Goal: Transaction & Acquisition: Purchase product/service

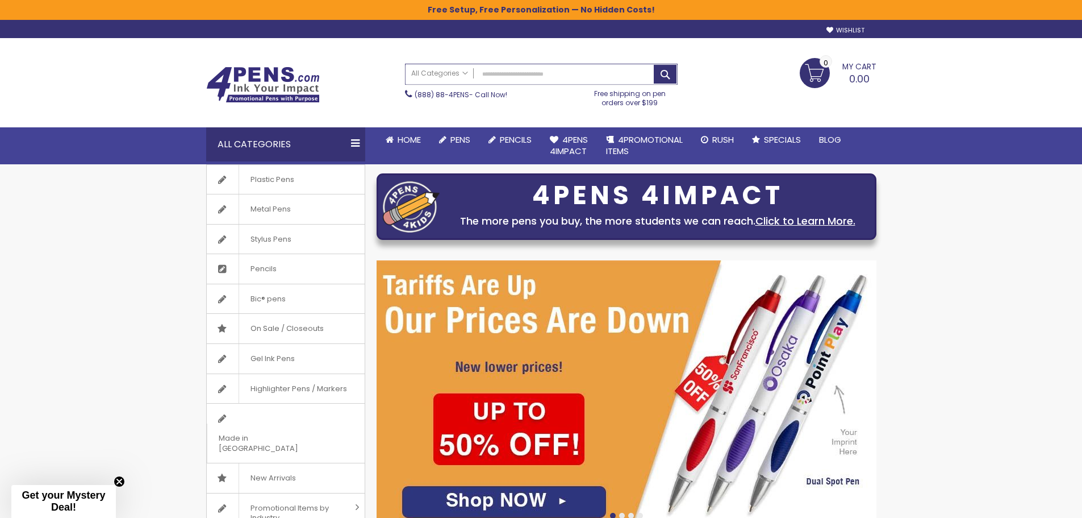
click at [487, 80] on input "Search" at bounding box center [542, 74] width 272 height 20
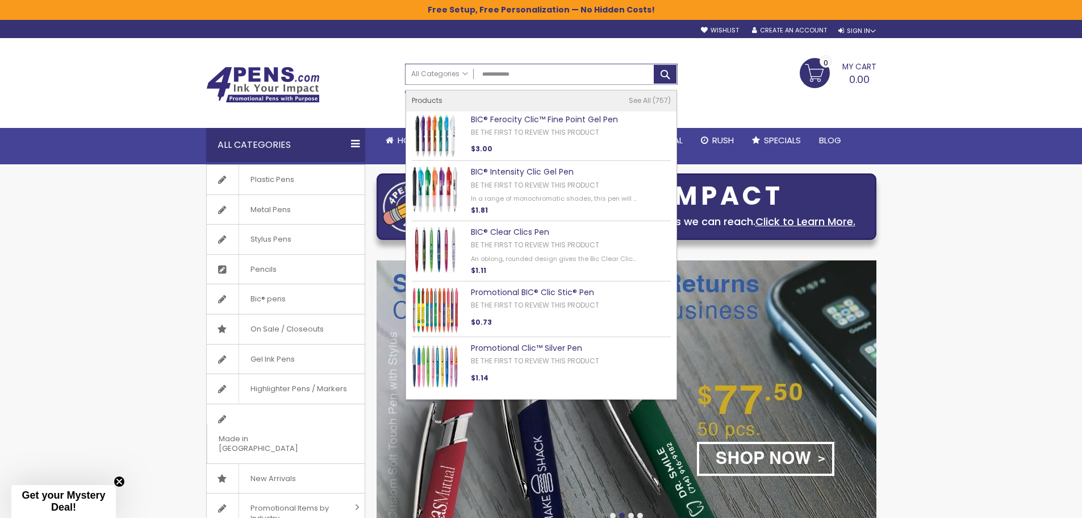
type input "**********"
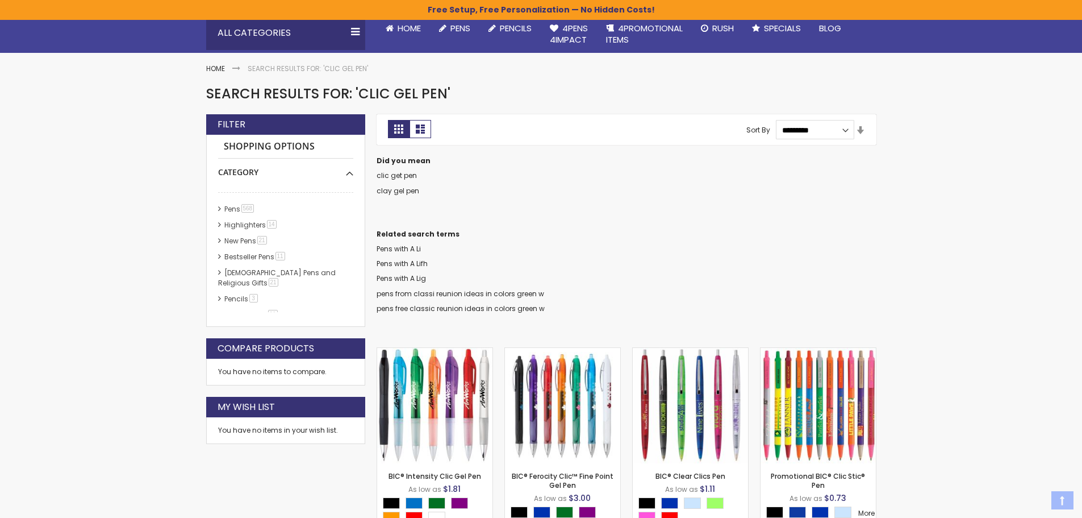
scroll to position [114, 0]
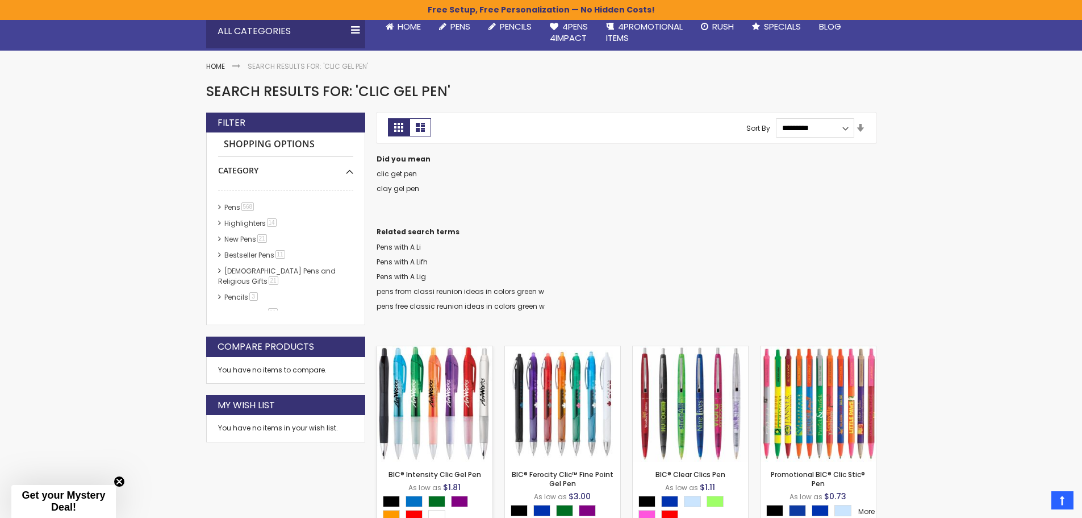
click at [433, 395] on img at bounding box center [434, 403] width 115 height 115
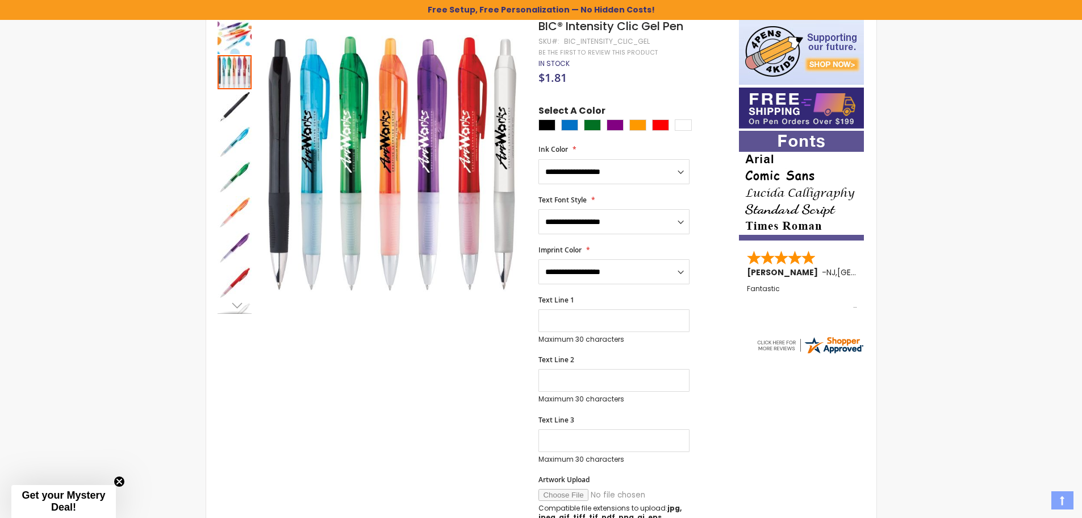
scroll to position [284, 0]
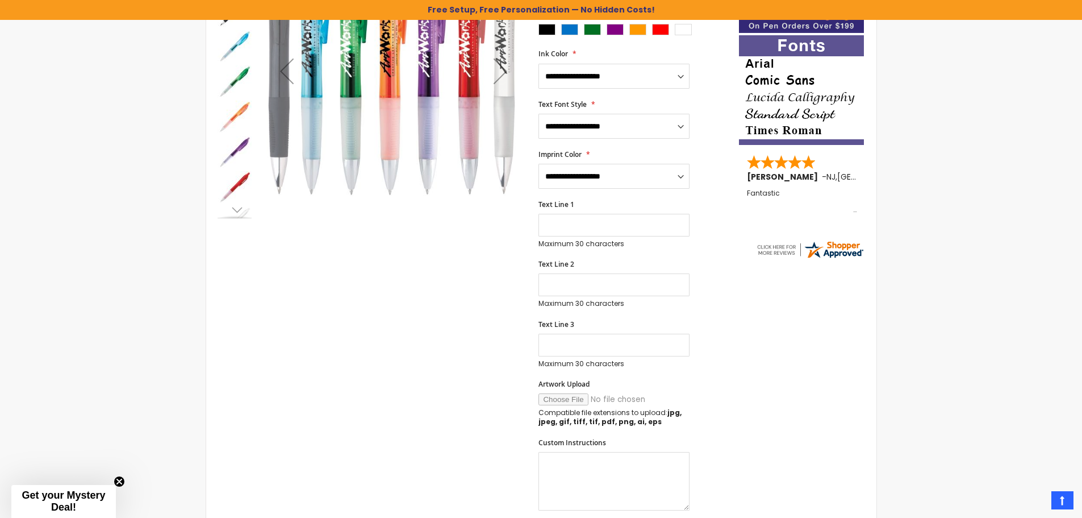
click at [237, 212] on div "Next" at bounding box center [234, 209] width 17 height 17
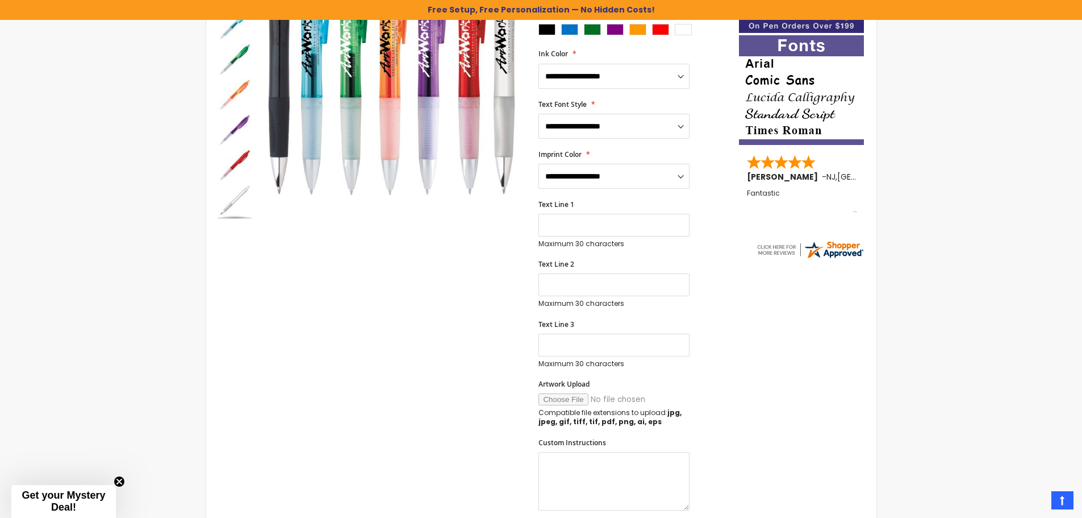
click at [240, 197] on img "BIC® Intensity Clic Gel Pen" at bounding box center [235, 201] width 34 height 34
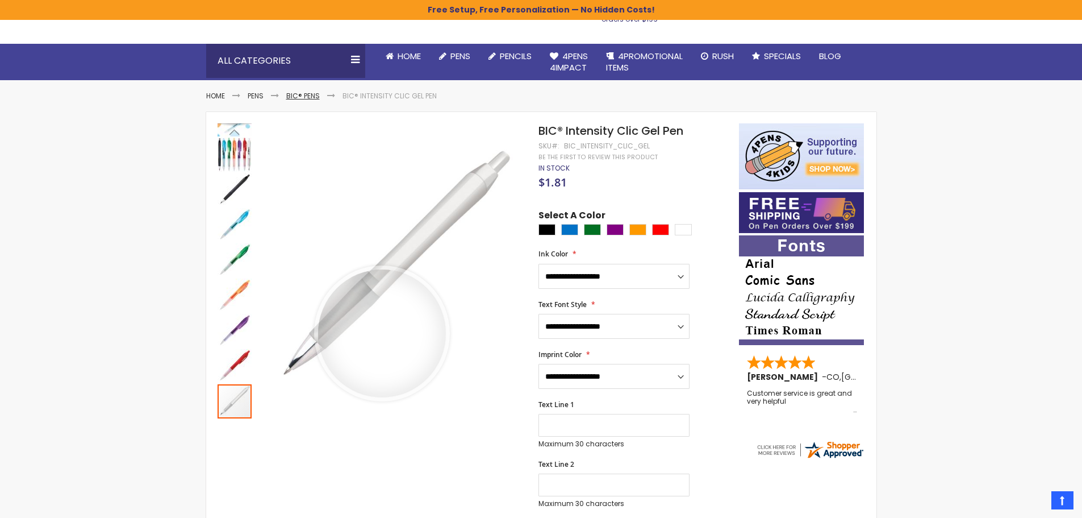
scroll to position [57, 0]
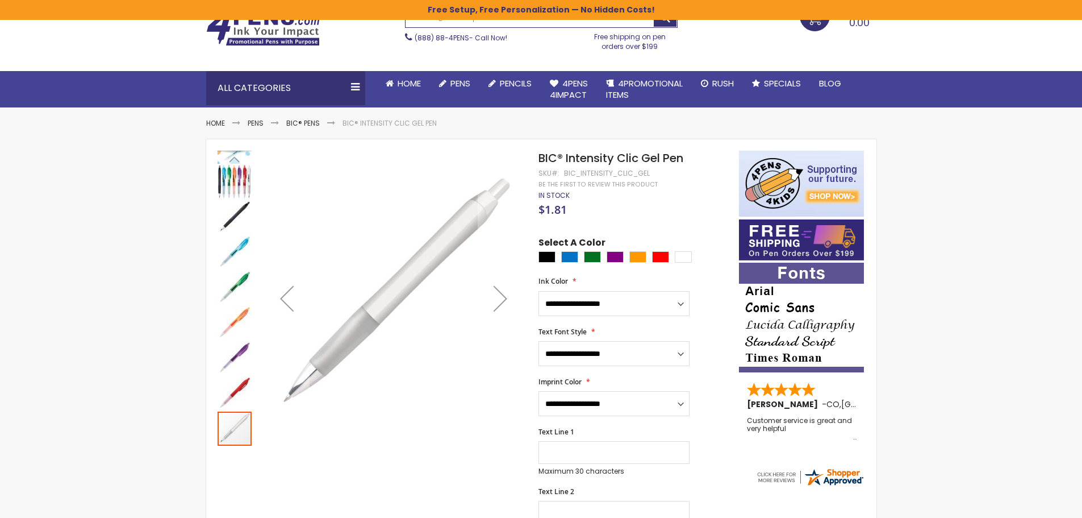
click at [231, 182] on img "BIC® Intensity Clic Gel Pen" at bounding box center [235, 182] width 34 height 34
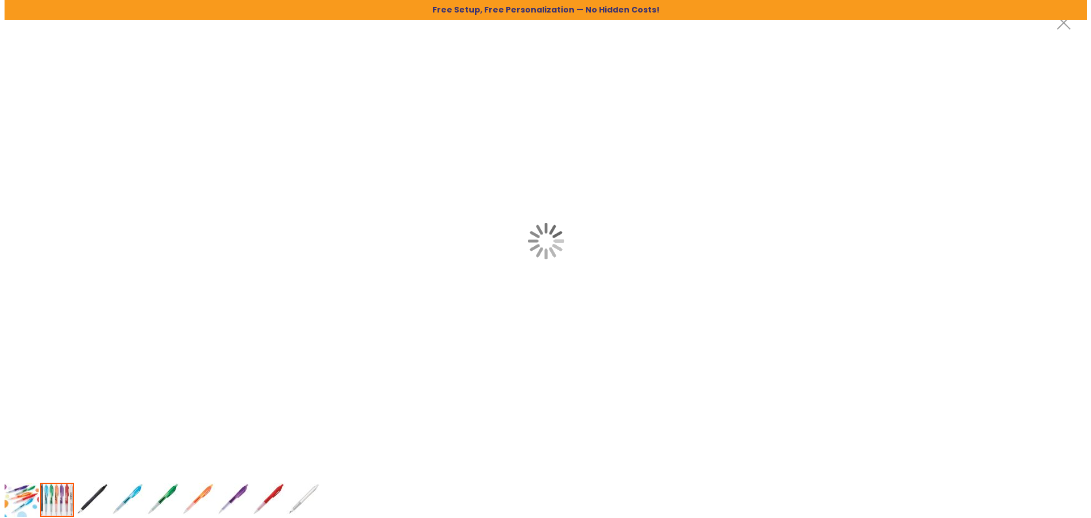
scroll to position [0, 0]
